Goal: Information Seeking & Learning: Learn about a topic

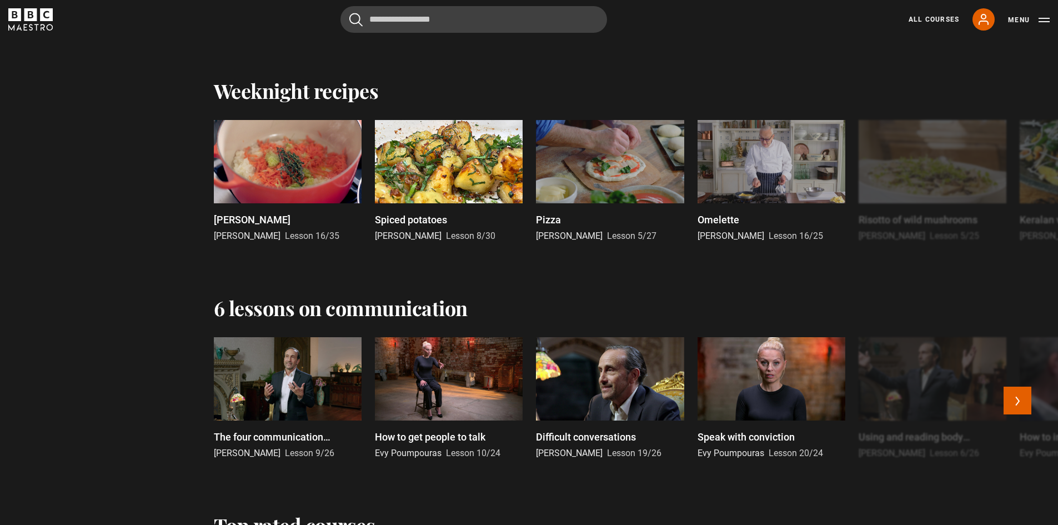
scroll to position [1333, 0]
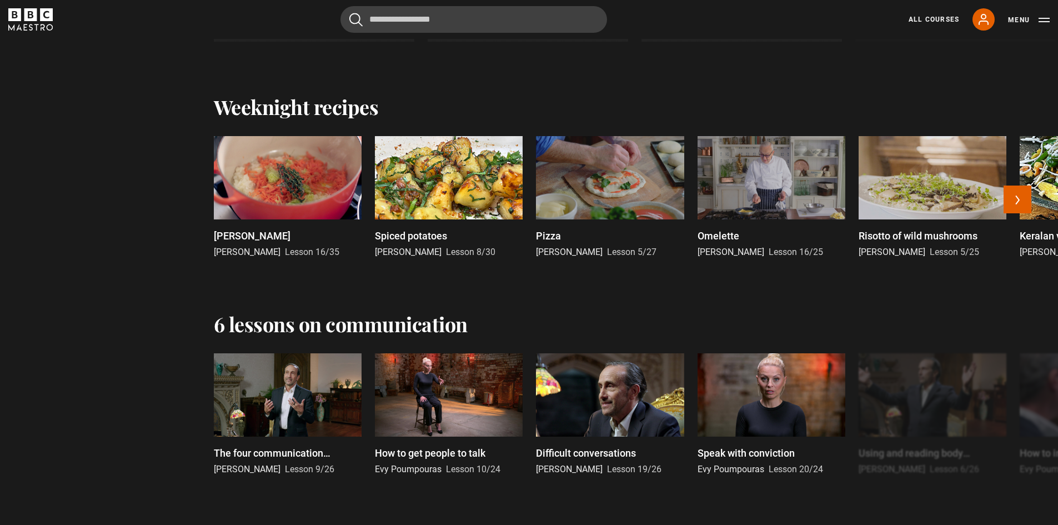
click at [783, 200] on div at bounding box center [771, 177] width 148 height 83
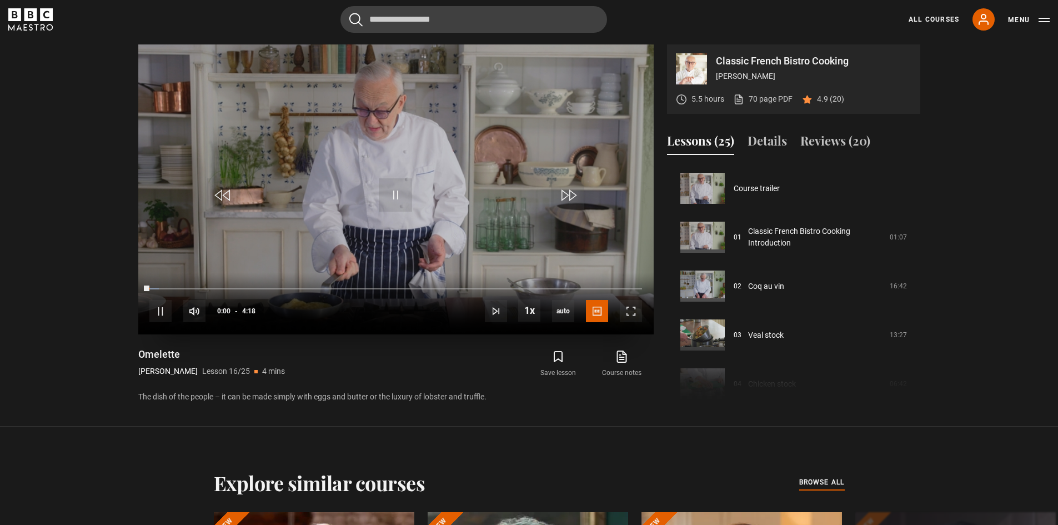
scroll to position [733, 0]
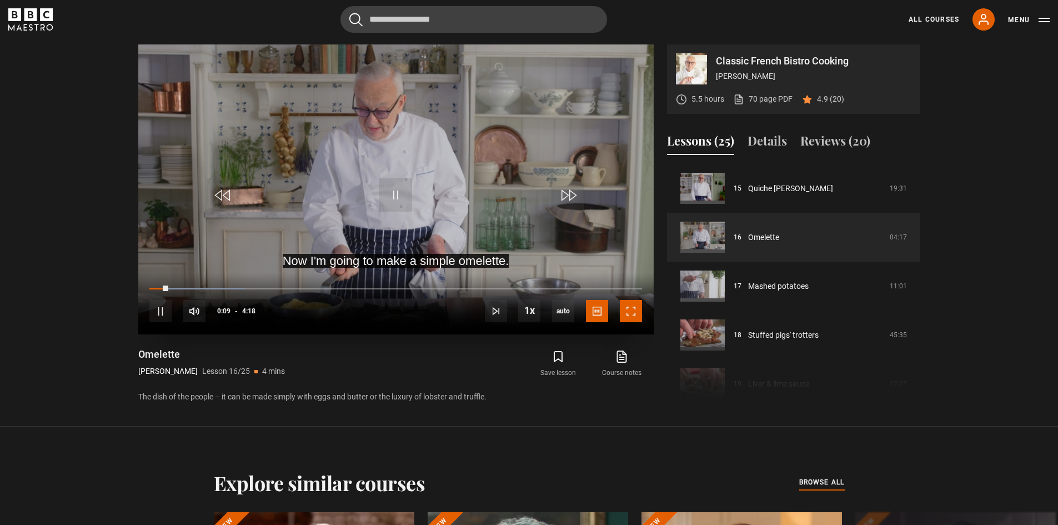
click at [634, 311] on span "Video Player" at bounding box center [631, 311] width 22 height 22
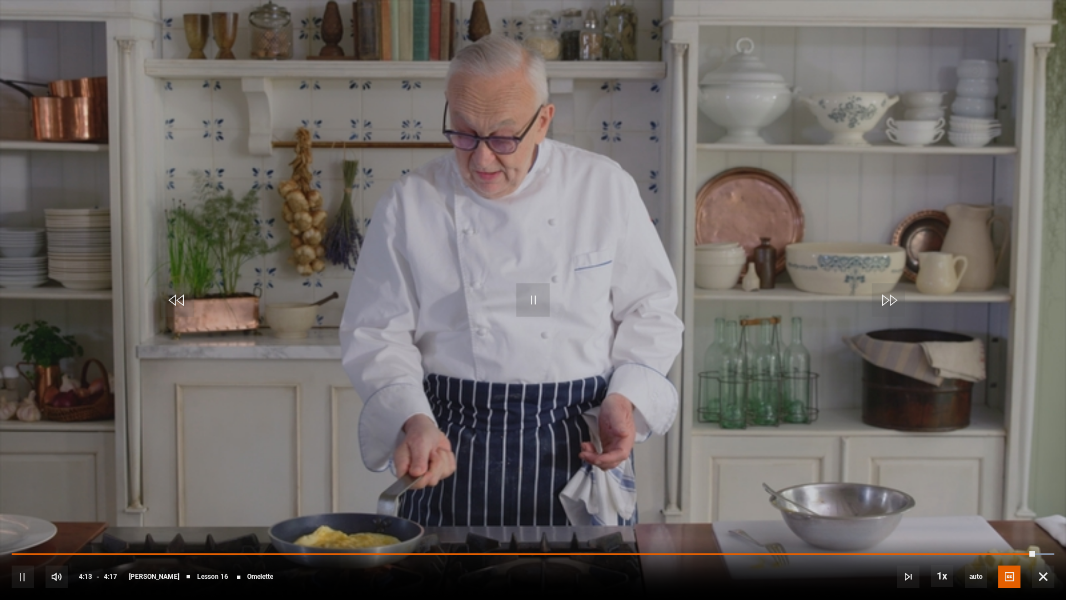
click at [602, 264] on video "Video Player" at bounding box center [533, 300] width 1066 height 600
click at [1042, 524] on span "Video Player" at bounding box center [1043, 576] width 22 height 22
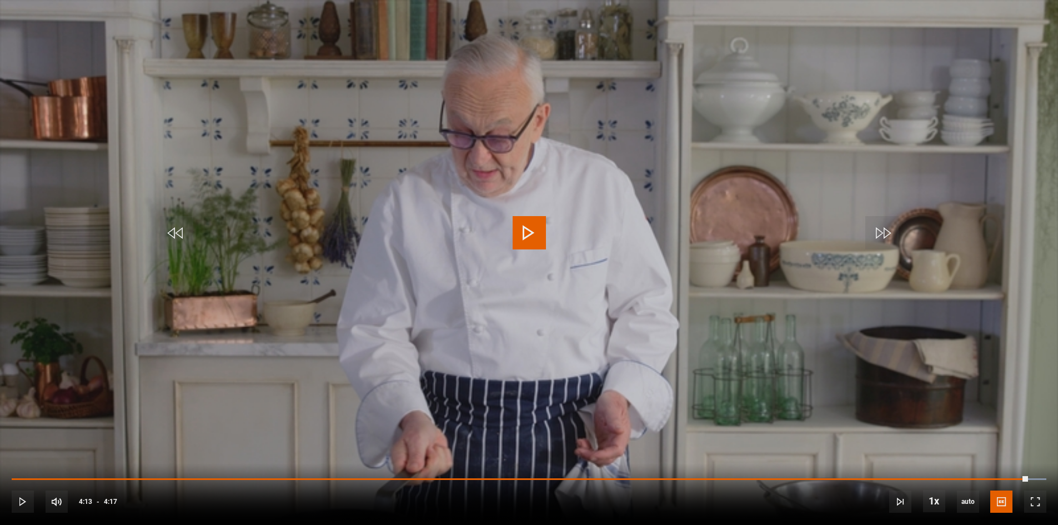
scroll to position [863, 0]
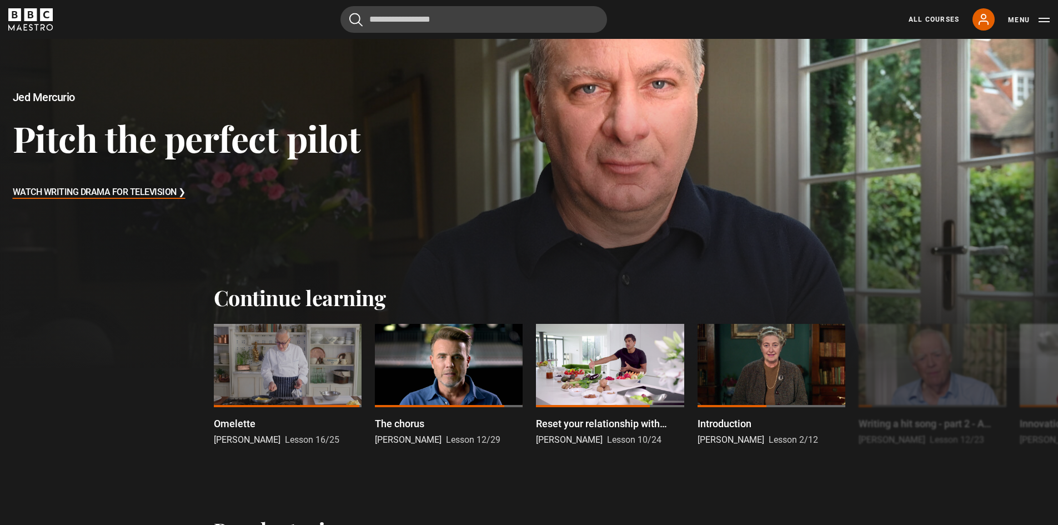
scroll to position [167, 0]
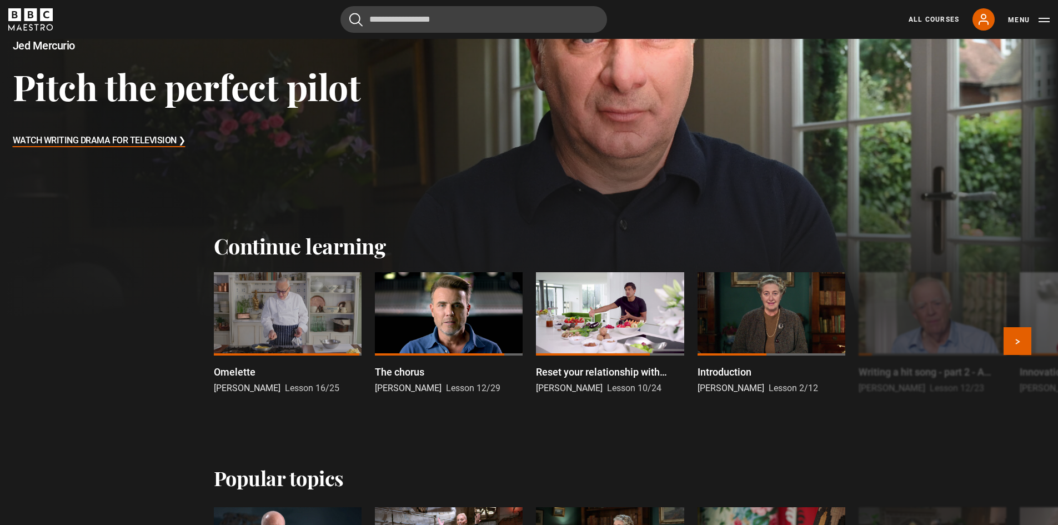
click at [450, 315] on div at bounding box center [449, 313] width 148 height 83
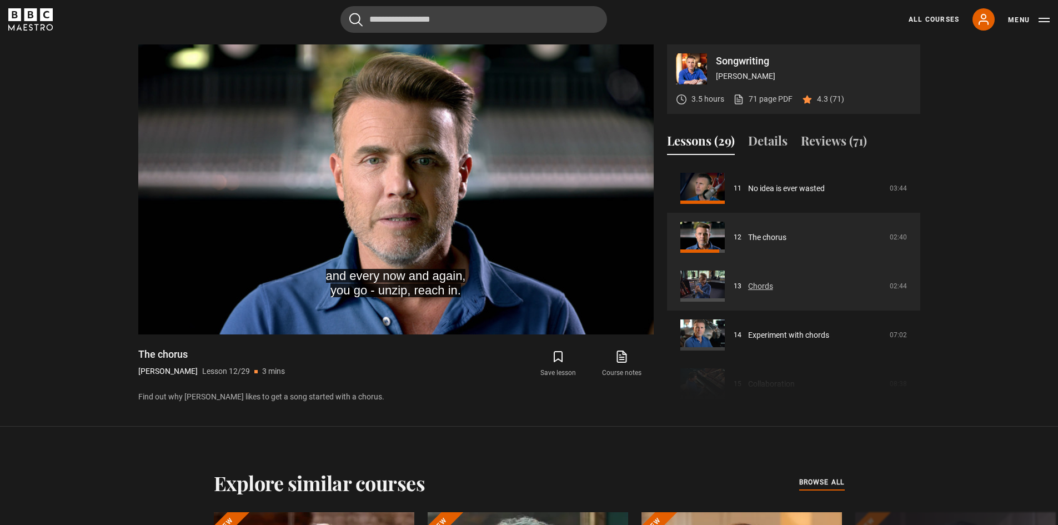
click at [760, 286] on link "Chords" at bounding box center [760, 286] width 25 height 12
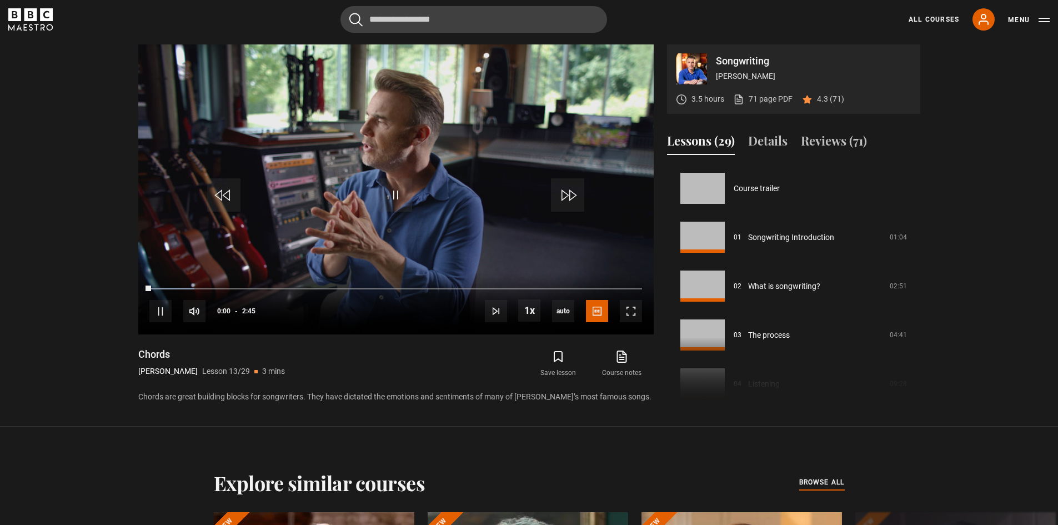
scroll to position [586, 0]
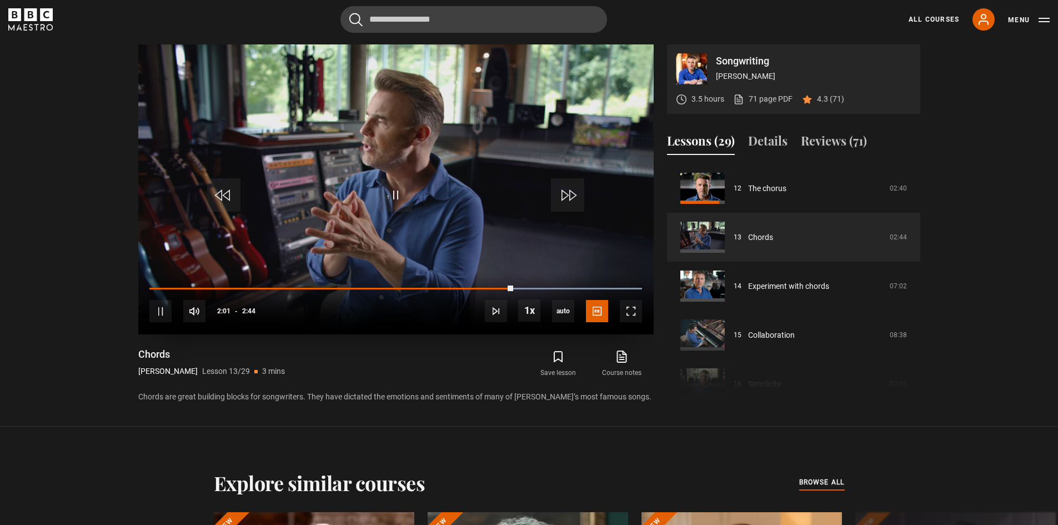
click at [472, 155] on video "Video Player" at bounding box center [395, 189] width 515 height 290
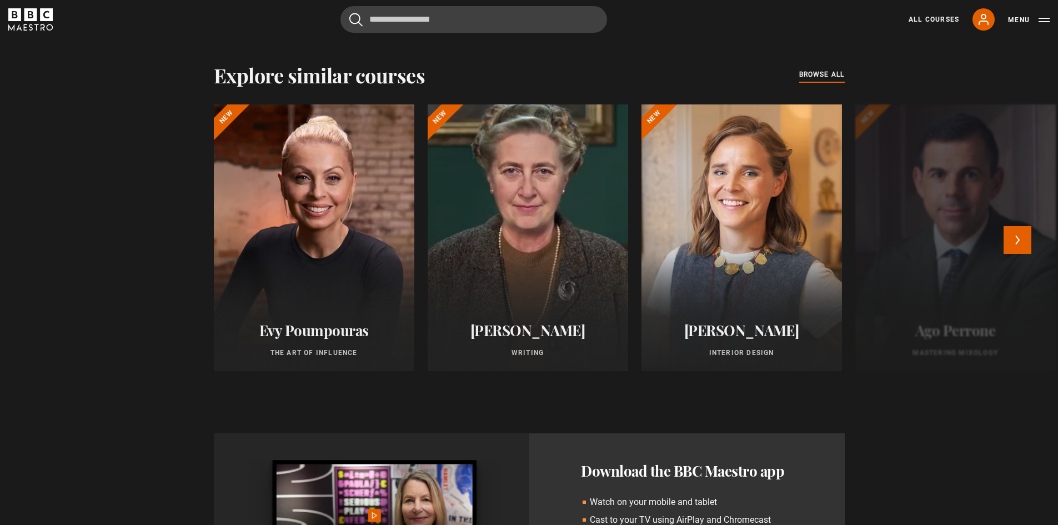
scroll to position [863, 0]
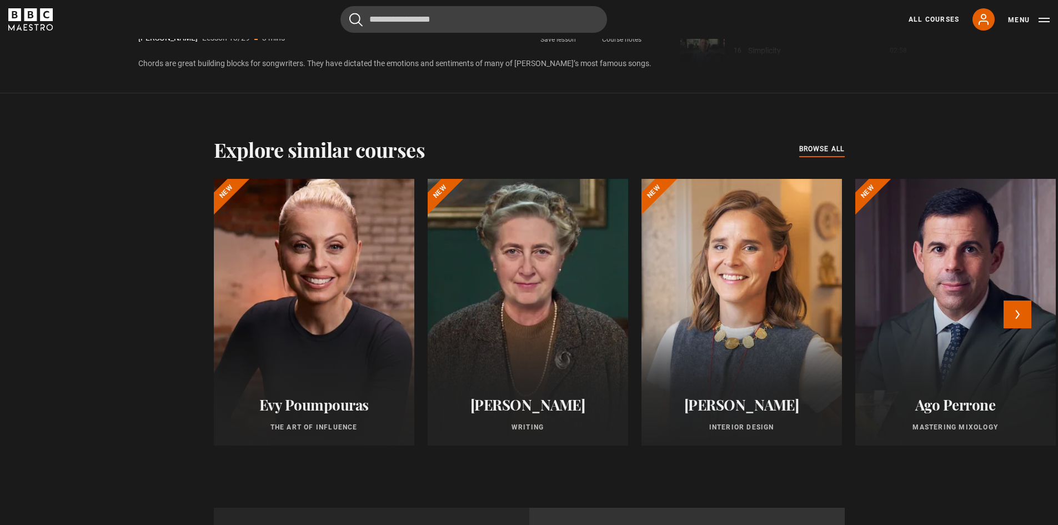
click at [319, 295] on div at bounding box center [313, 311] width 220 height 293
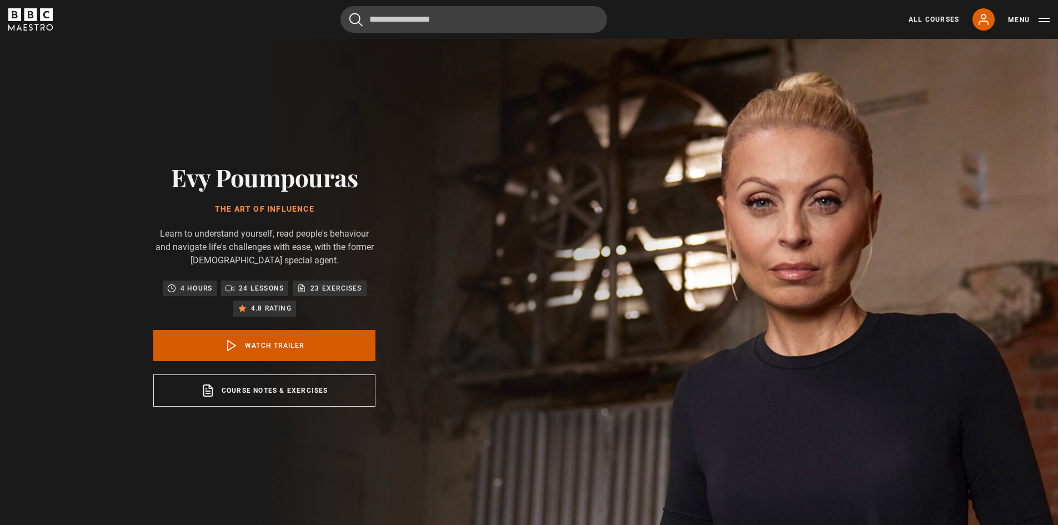
drag, startPoint x: 284, startPoint y: 348, endPoint x: 305, endPoint y: 346, distance: 21.1
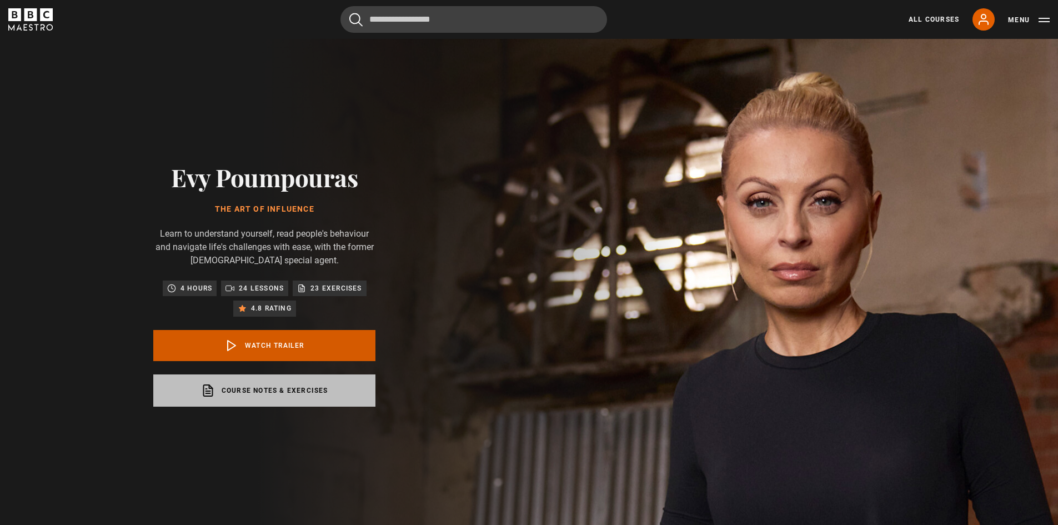
click at [284, 346] on link "Watch Trailer" at bounding box center [264, 345] width 222 height 31
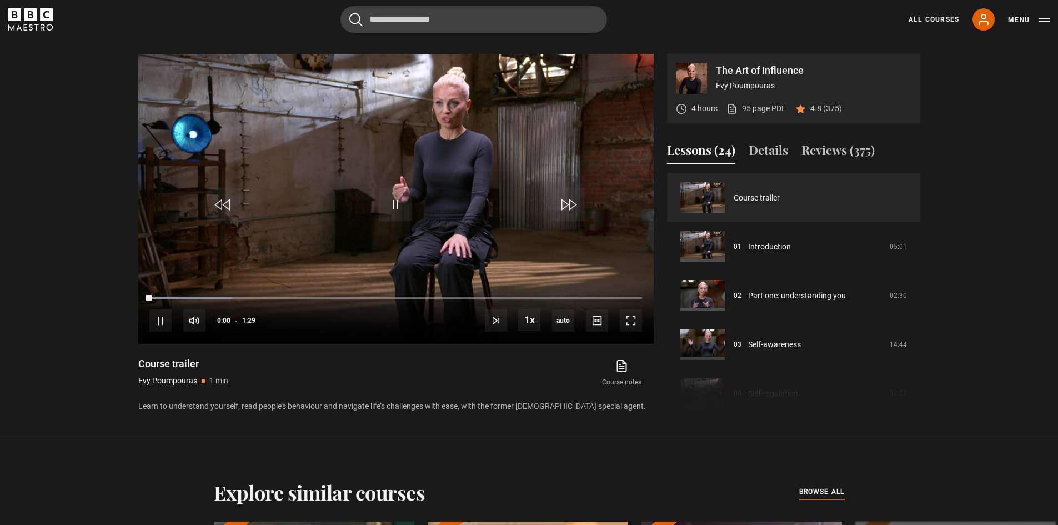
scroll to position [530, 0]
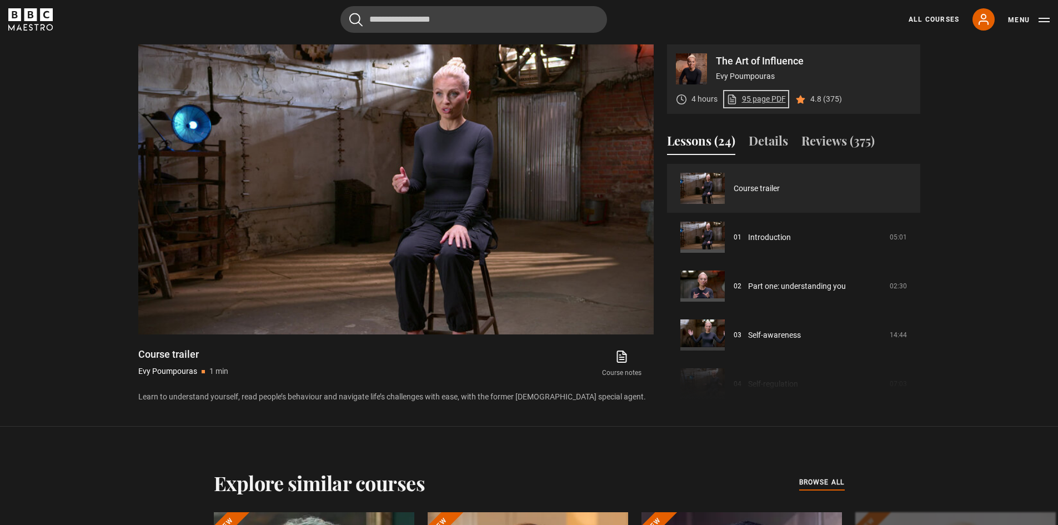
click at [760, 100] on link "95 page PDF (opens in new tab)" at bounding box center [755, 99] width 59 height 12
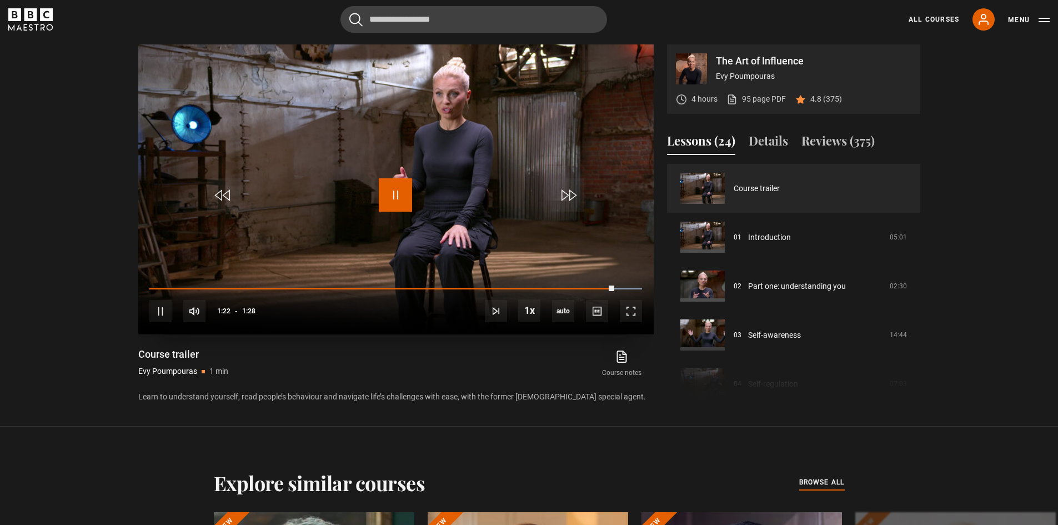
click at [399, 198] on span "Video Player" at bounding box center [395, 194] width 33 height 33
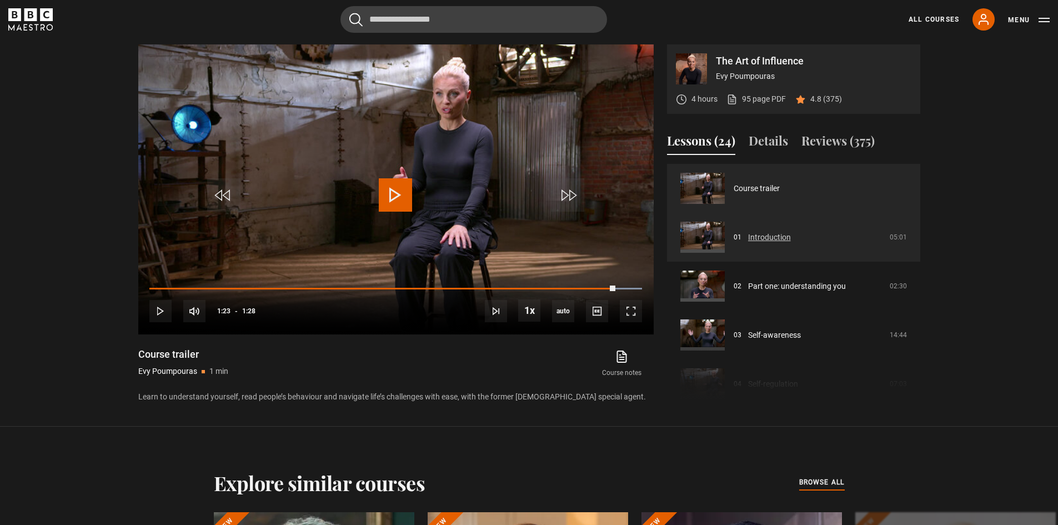
click at [766, 235] on link "Introduction" at bounding box center [769, 238] width 43 height 12
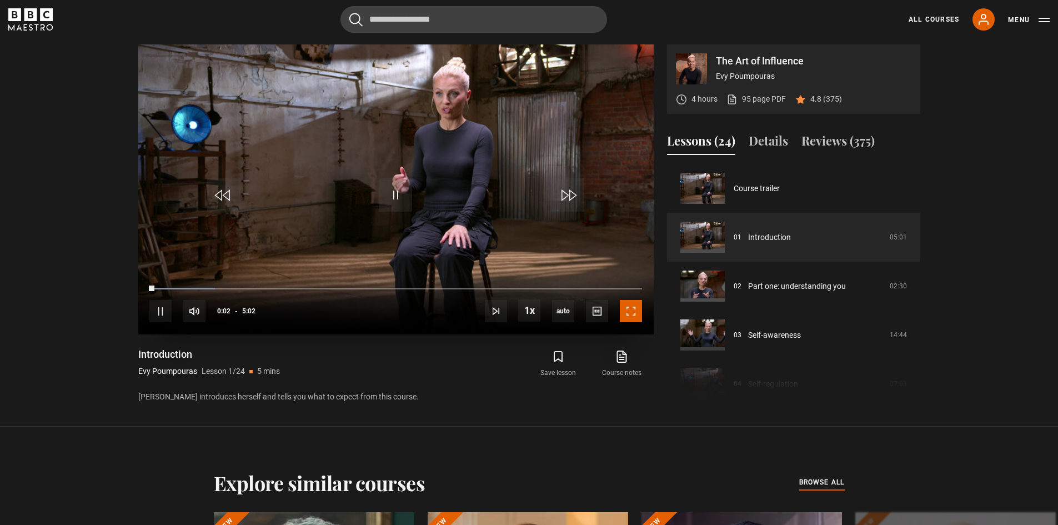
click at [632, 311] on span "Video Player" at bounding box center [631, 311] width 22 height 22
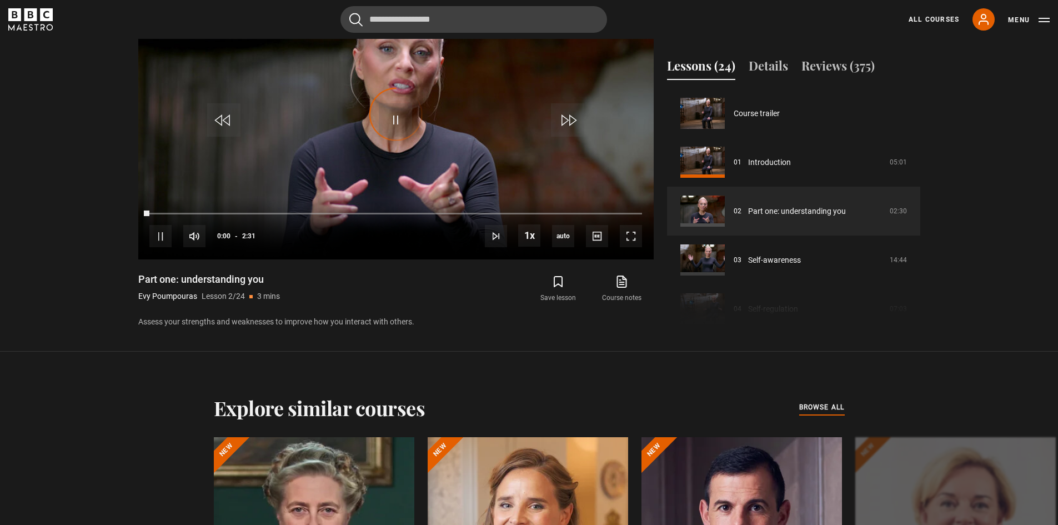
scroll to position [49, 0]
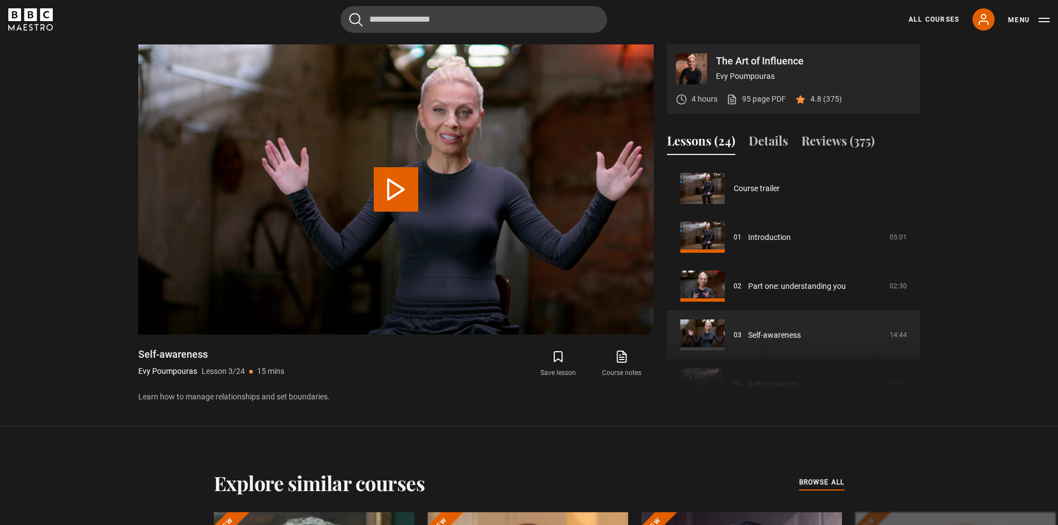
scroll to position [98, 0]
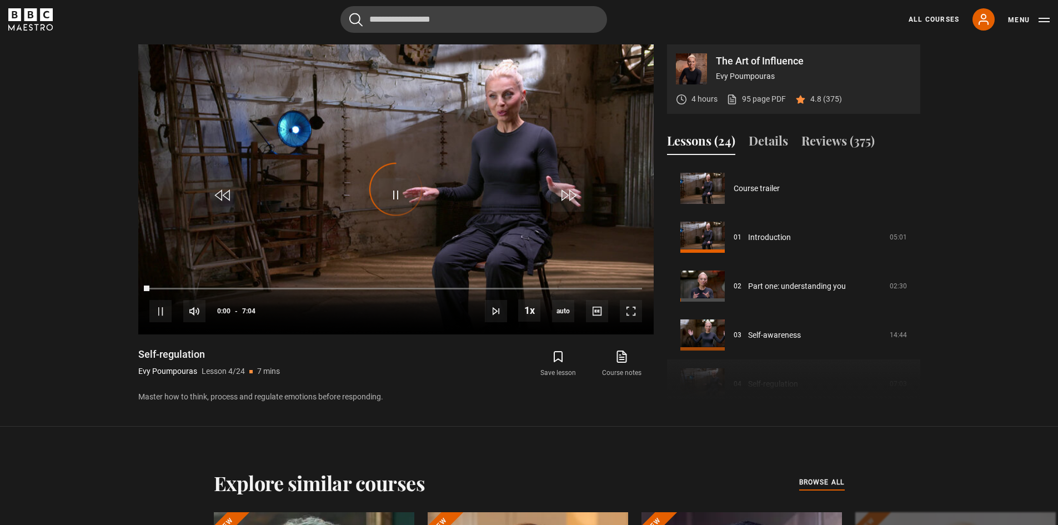
scroll to position [147, 0]
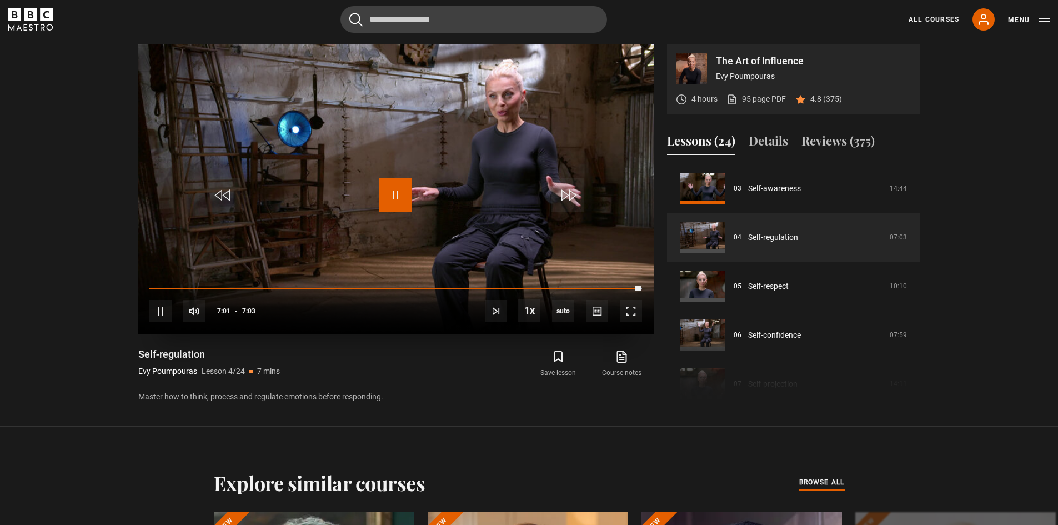
click at [396, 194] on span "Video Player" at bounding box center [395, 194] width 33 height 33
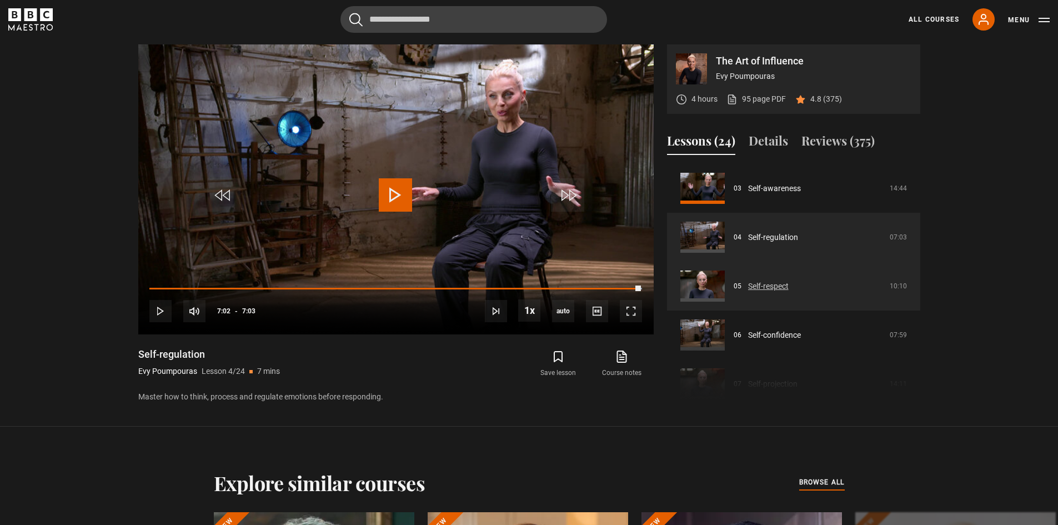
click at [766, 284] on link "Self-respect" at bounding box center [768, 286] width 41 height 12
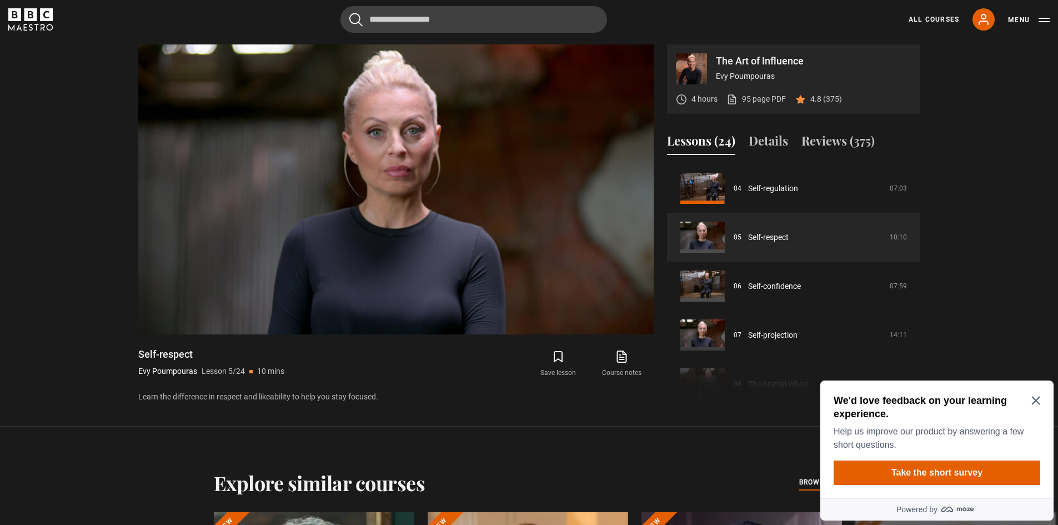
click at [1035, 399] on icon "Close Maze Prompt" at bounding box center [1035, 400] width 9 height 9
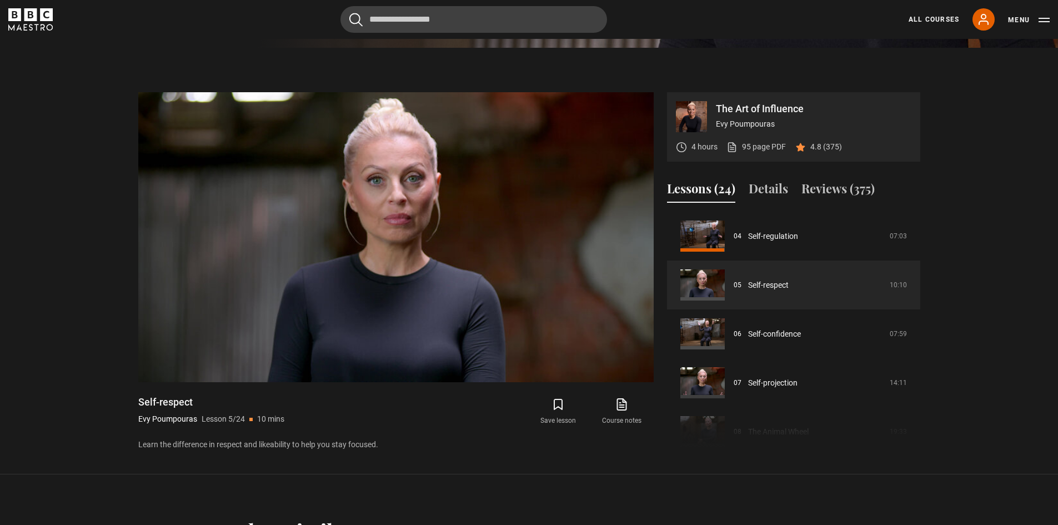
scroll to position [458, 0]
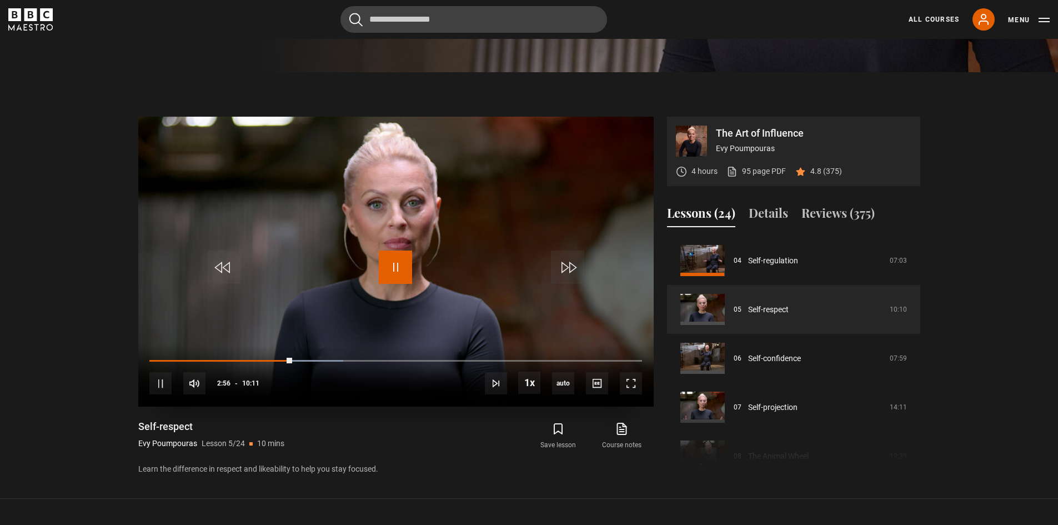
click at [399, 264] on span "Video Player" at bounding box center [395, 266] width 33 height 33
